Goal: Entertainment & Leisure: Consume media (video, audio)

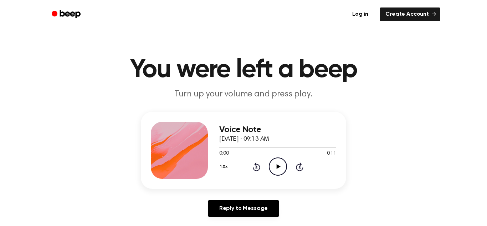
click at [276, 163] on icon "Play Audio" at bounding box center [278, 166] width 18 height 18
click at [279, 158] on circle at bounding box center [277, 166] width 17 height 17
click at [277, 163] on icon "Play Audio" at bounding box center [278, 166] width 18 height 18
click at [282, 167] on icon "Play Audio" at bounding box center [278, 166] width 18 height 18
click at [272, 163] on icon "Play Audio" at bounding box center [278, 166] width 18 height 18
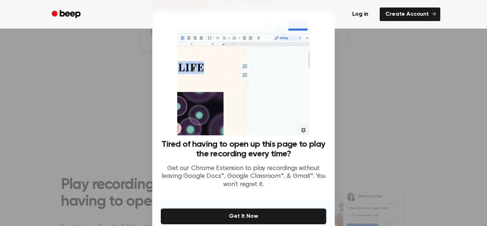
scroll to position [34, 0]
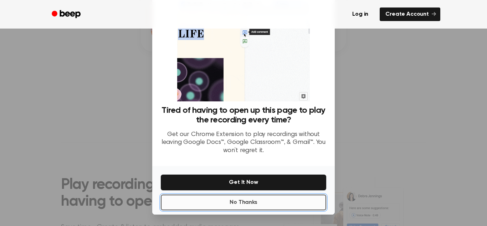
click at [237, 199] on button "No Thanks" at bounding box center [243, 202] width 165 height 16
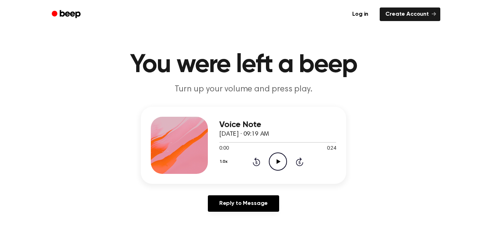
scroll to position [0, 0]
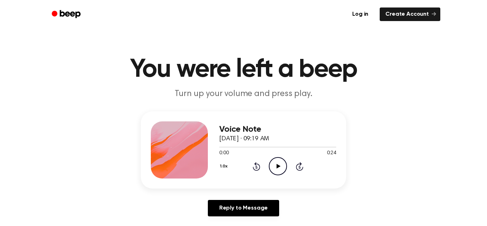
click at [271, 168] on icon "Play Audio" at bounding box center [278, 166] width 18 height 18
click at [275, 169] on icon "Play Audio" at bounding box center [278, 166] width 18 height 18
click at [278, 170] on icon "Play Audio" at bounding box center [278, 166] width 18 height 18
click at [276, 164] on icon "Play Audio" at bounding box center [278, 166] width 18 height 18
click at [279, 162] on icon "Play Audio" at bounding box center [278, 166] width 18 height 18
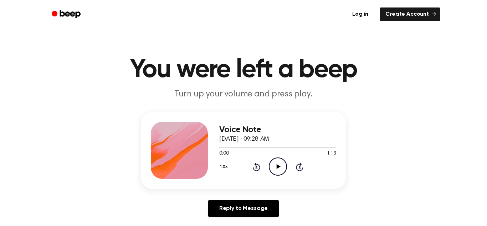
click at [284, 167] on icon "Play Audio" at bounding box center [278, 166] width 18 height 18
click at [256, 169] on icon "Rewind 5 seconds" at bounding box center [257, 166] width 8 height 9
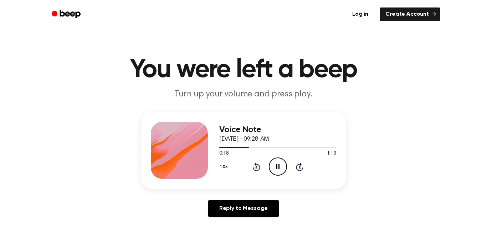
click at [256, 169] on icon "Rewind 5 seconds" at bounding box center [257, 166] width 8 height 9
click at [279, 165] on icon "Play Audio" at bounding box center [278, 166] width 18 height 18
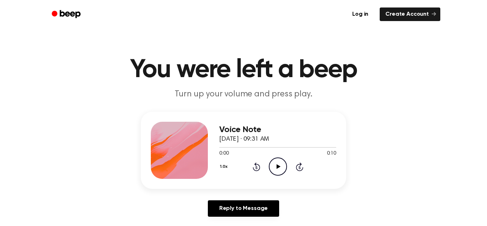
click at [282, 164] on icon "Play Audio" at bounding box center [278, 166] width 18 height 18
click at [274, 167] on icon "Play Audio" at bounding box center [278, 166] width 18 height 18
click at [276, 163] on icon "Play Audio" at bounding box center [278, 166] width 18 height 18
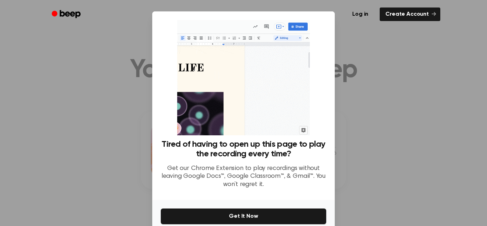
scroll to position [34, 0]
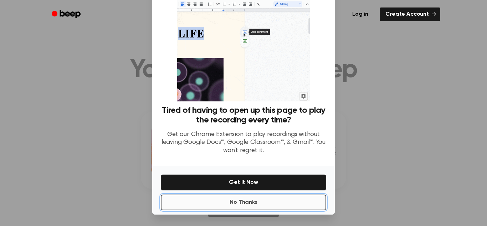
click at [276, 204] on button "No Thanks" at bounding box center [243, 202] width 165 height 16
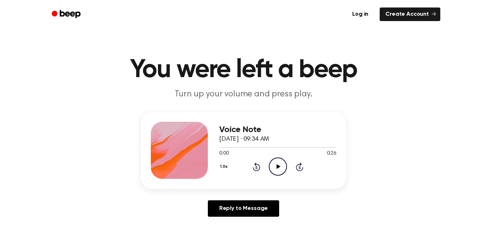
click at [276, 163] on icon "Play Audio" at bounding box center [278, 166] width 18 height 18
click at [272, 168] on icon "Play Audio" at bounding box center [278, 166] width 18 height 18
click at [274, 168] on icon "Play Audio" at bounding box center [278, 166] width 18 height 18
